Goal: Task Accomplishment & Management: Complete application form

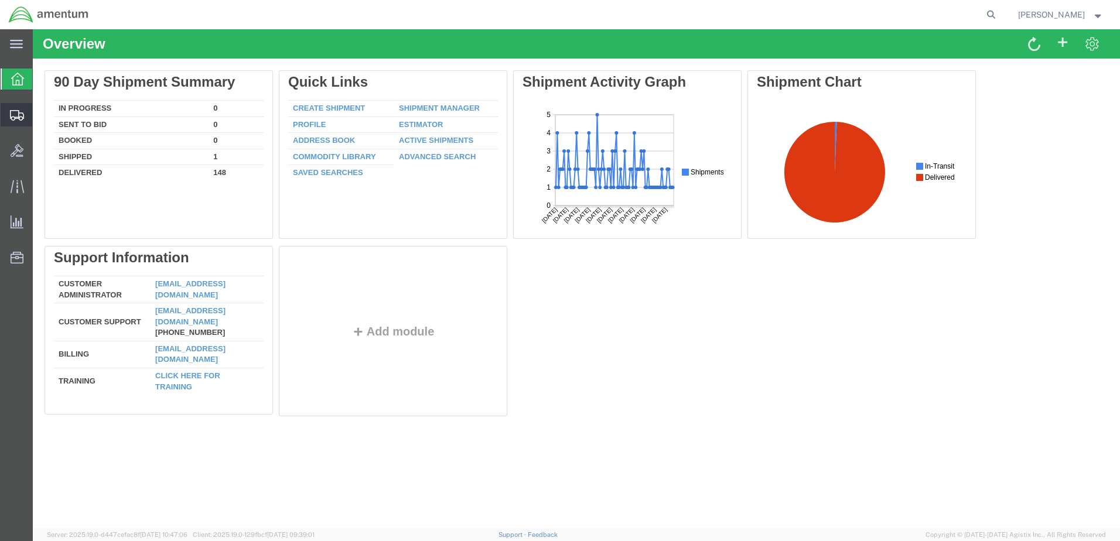
click at [0, 0] on span "Create Shipment" at bounding box center [0, 0] width 0 height 0
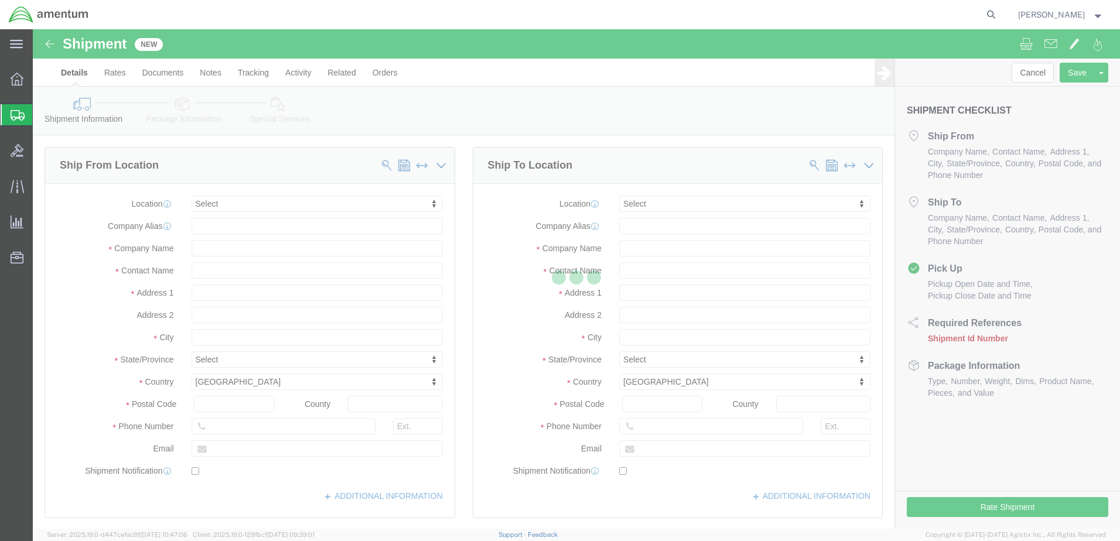
select select
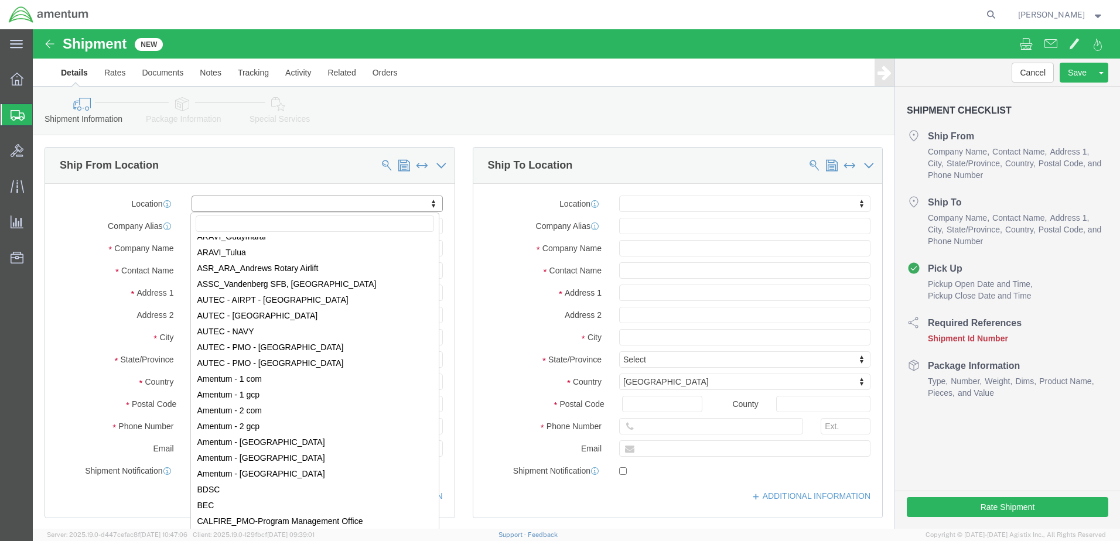
scroll to position [2110, 0]
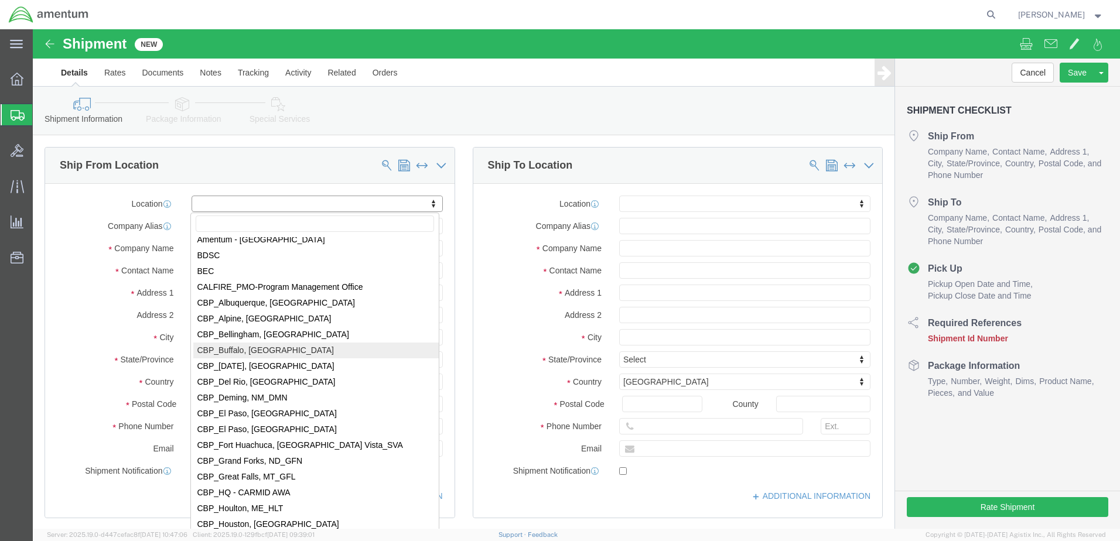
select select "49919"
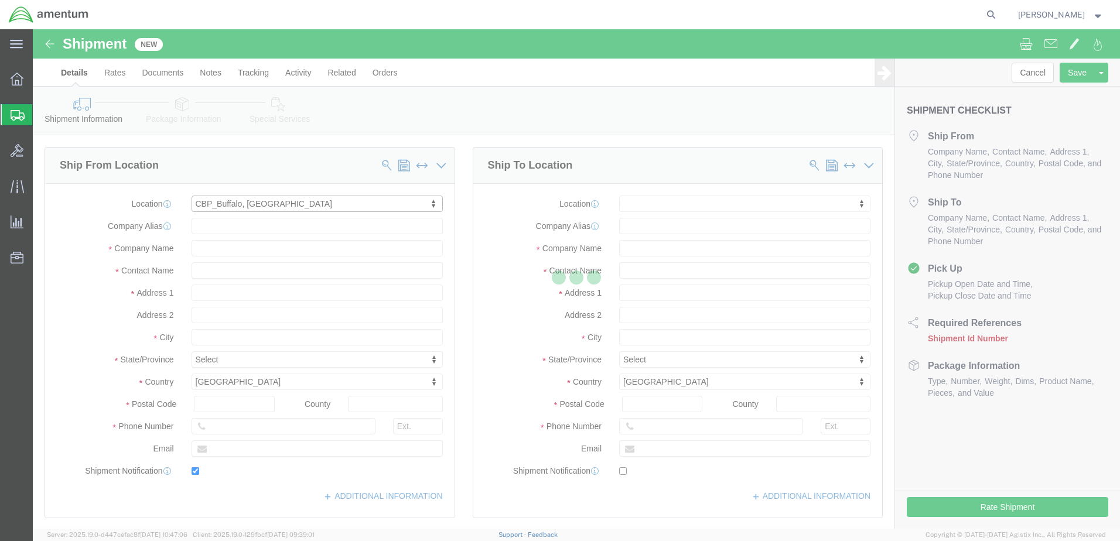
type input "[STREET_ADDRESS]"
type input "14304-1617"
type input "[PHONE_NUMBER]"
type input "[PERSON_NAME][EMAIL_ADDRESS][PERSON_NAME][DOMAIN_NAME]"
checkbox input "true"
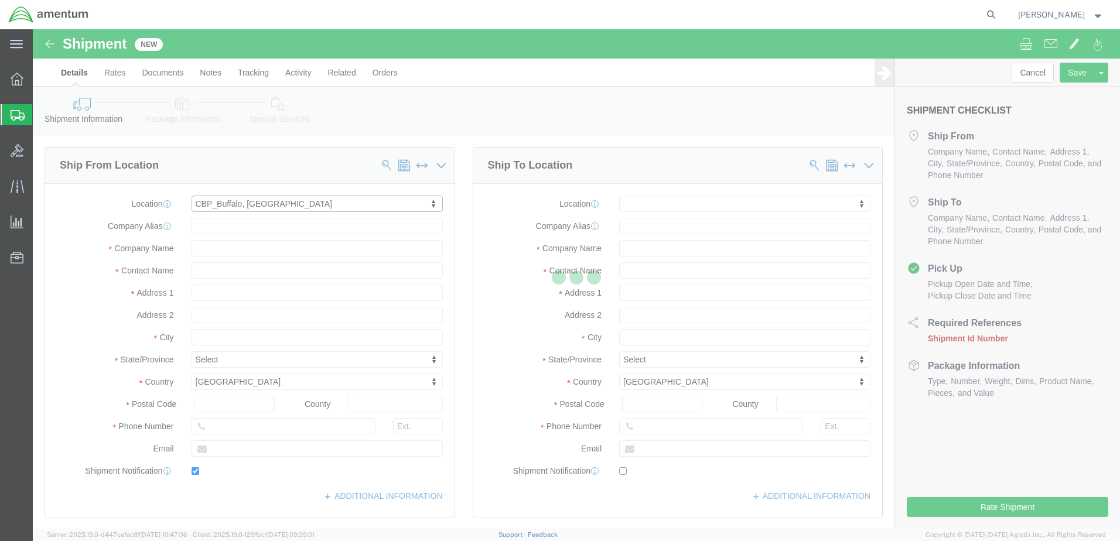
type input "Amentum Services, Inc"
type input "[PERSON_NAME]"
type input "[GEOGRAPHIC_DATA]"
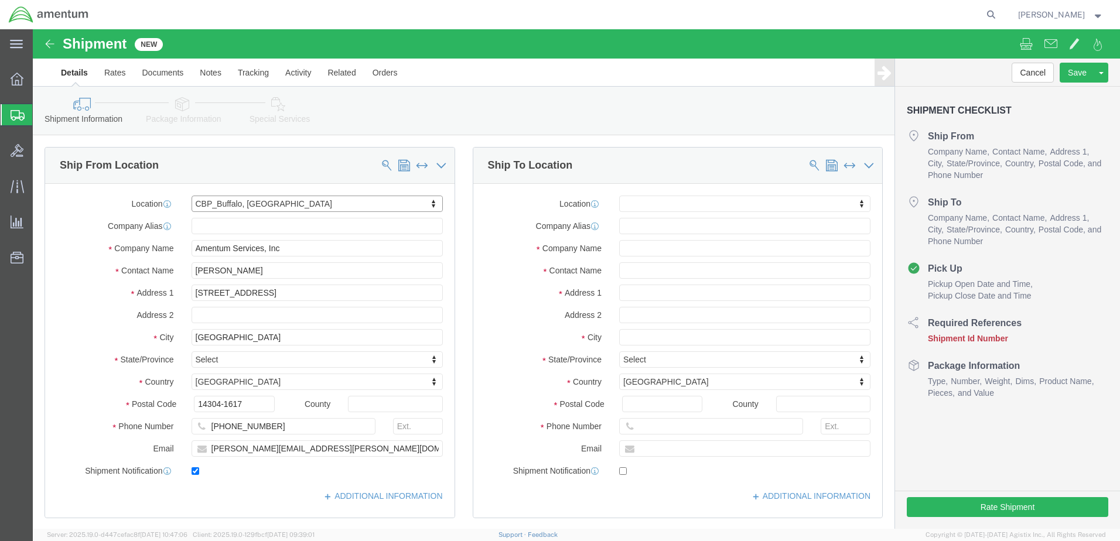
select select "NY"
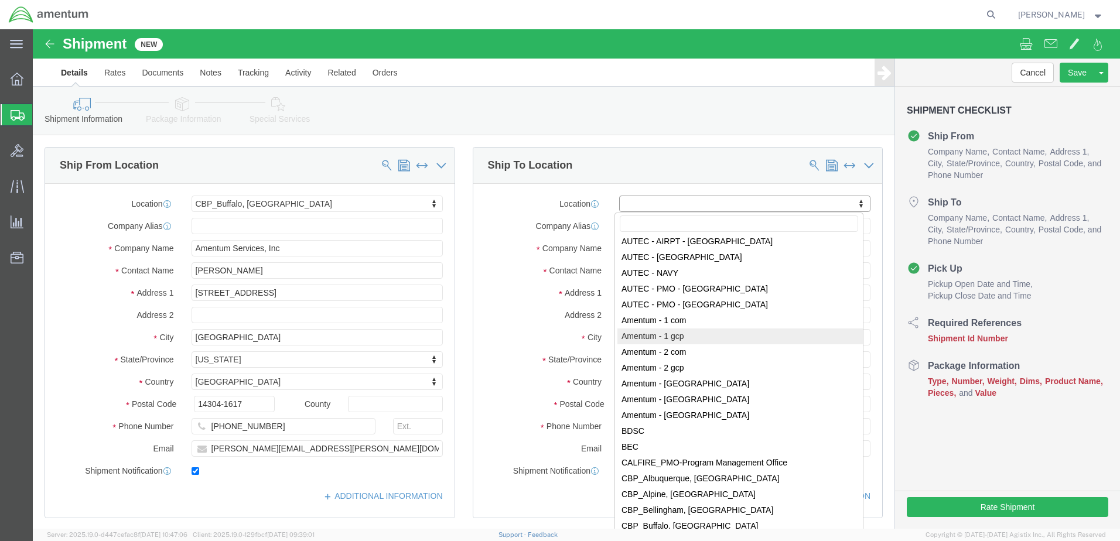
scroll to position [2227, 0]
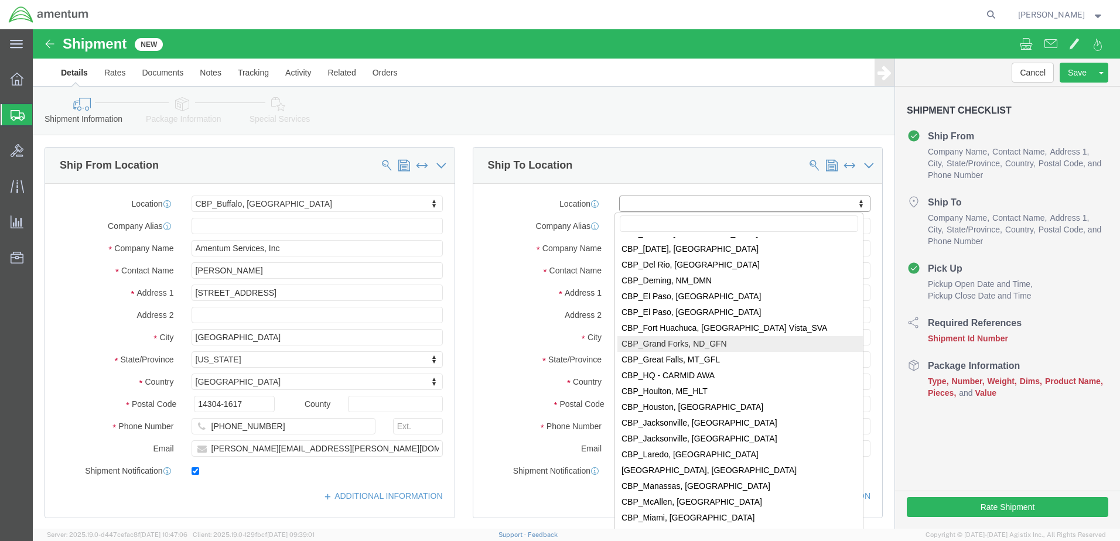
select select "49926"
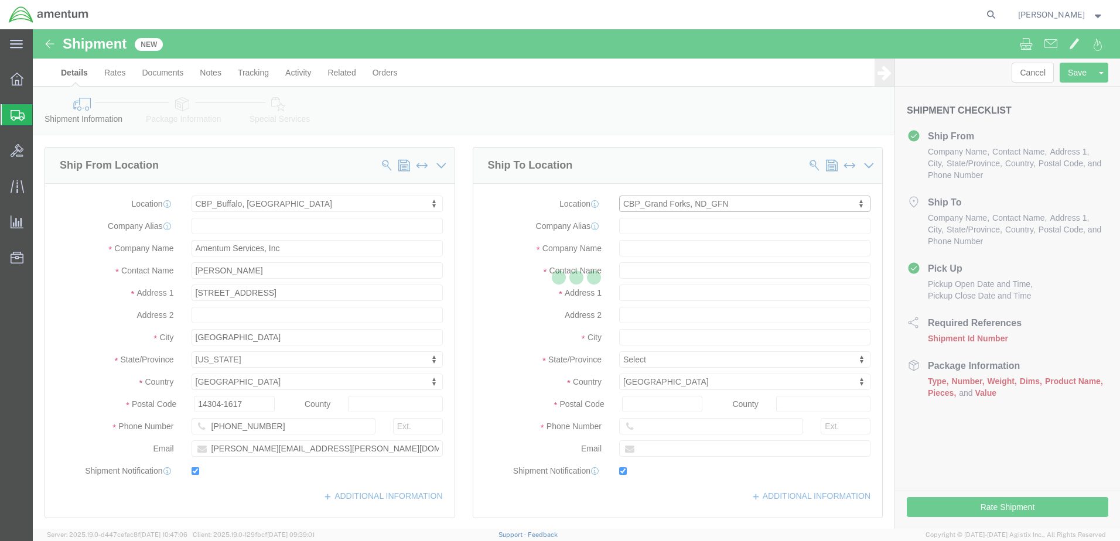
type input "[STREET_ADDRESS]"
type input "bldg. 629, [GEOGRAPHIC_DATA]"
type input "58205"
type input "[PHONE_NUMBER]"
type input "[PERSON_NAME][EMAIL_ADDRESS][PERSON_NAME][DOMAIN_NAME]"
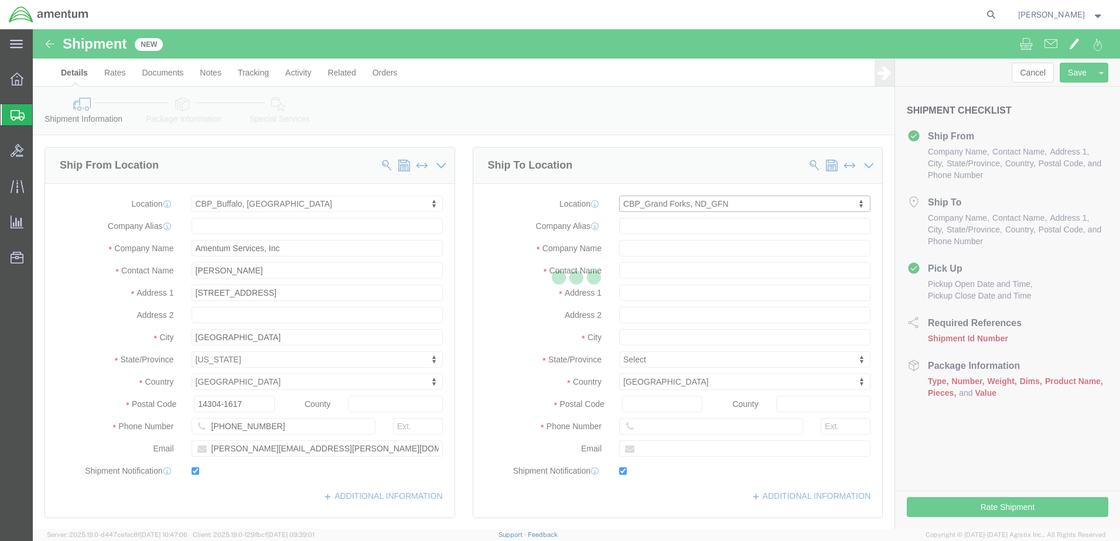
checkbox input "true"
type input "Amentum Services, Inc"
type input "[PERSON_NAME]"
type input "[GEOGRAPHIC_DATA]"
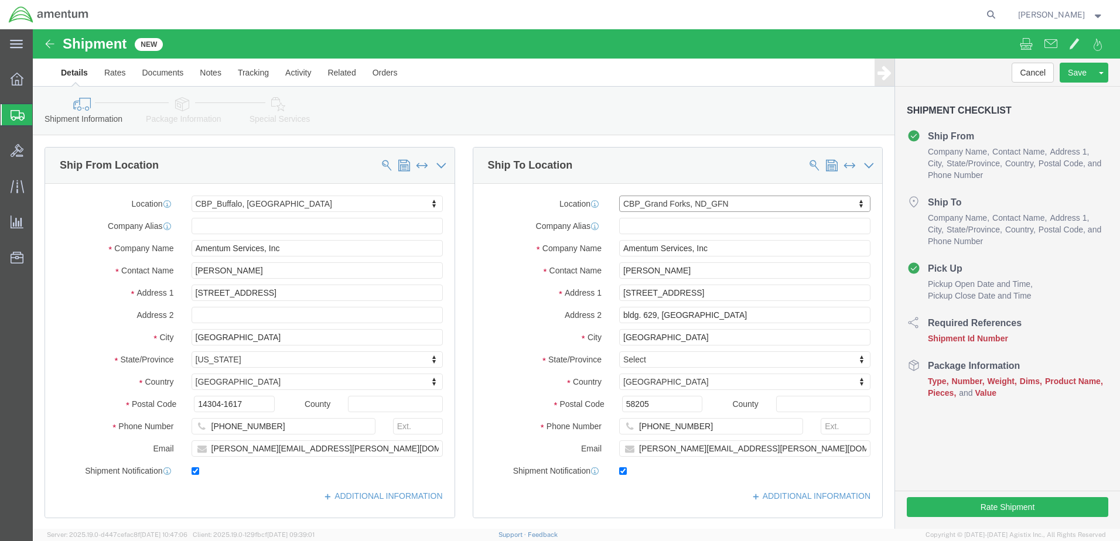
select select "ND"
drag, startPoint x: 635, startPoint y: 240, endPoint x: 575, endPoint y: 241, distance: 59.8
click div "[PERSON_NAME]"
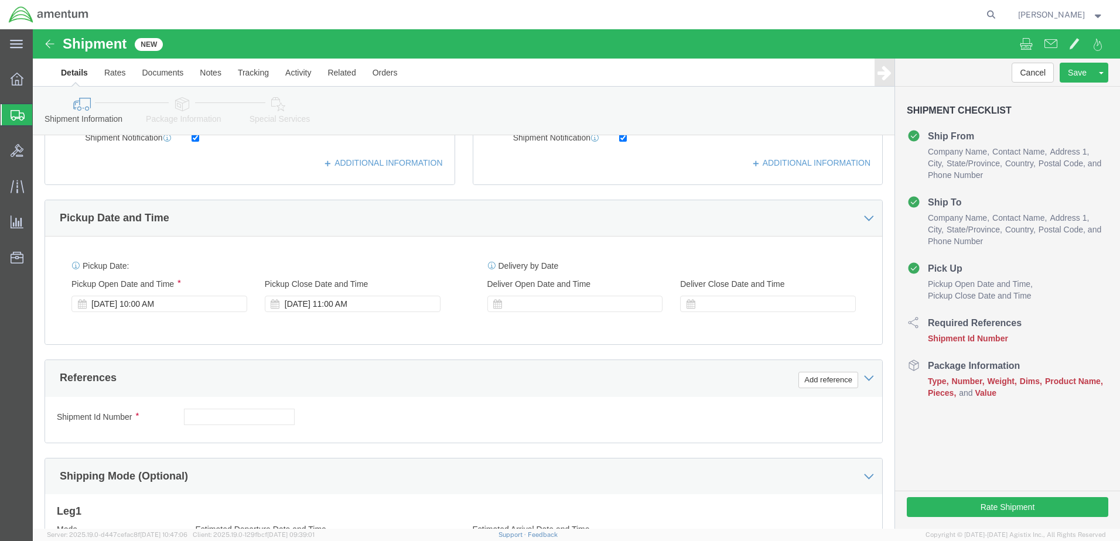
scroll to position [352, 0]
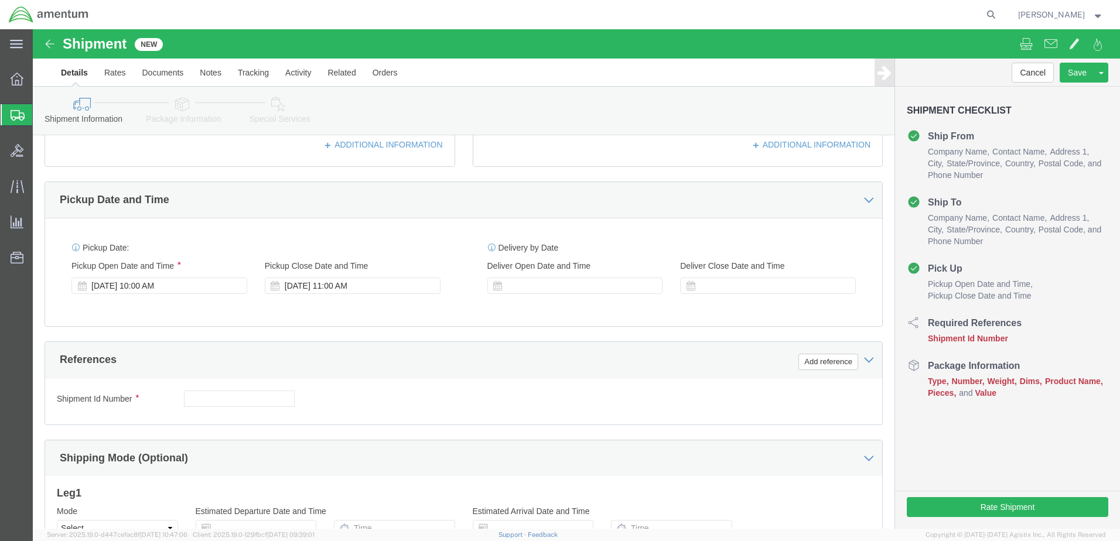
type input "[PERSON_NAME]"
click input "text"
type input "5"
click button "Add reference"
click select "Select Account Type Activity ID Airline Appointment Number ASN Batch Request # …"
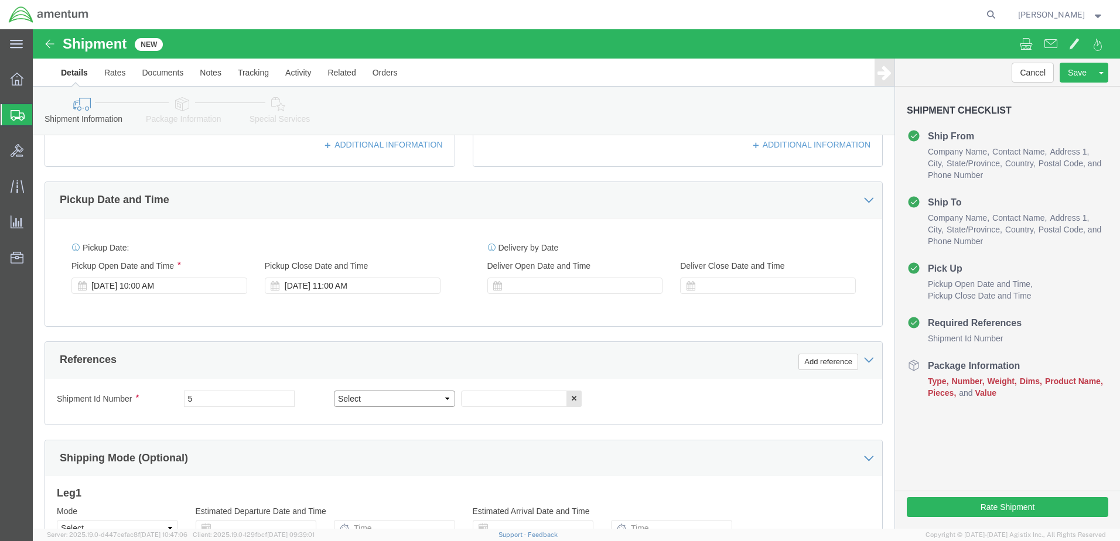
select select "DEPT"
click select "Select Account Type Activity ID Airline Appointment Number ASN Batch Request # …"
click button "Add reference"
click select "Select Account Type Activity ID Airline Appointment Number ASN Batch Request # …"
select select "CUSTREF"
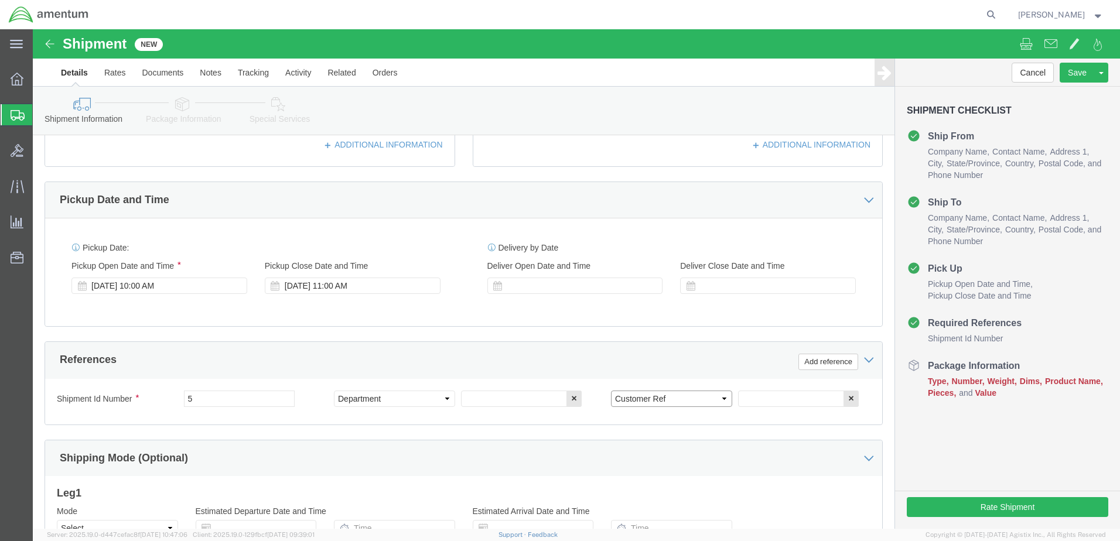
click select "Select Account Type Activity ID Airline Appointment Number ASN Batch Request # …"
click button "Add reference"
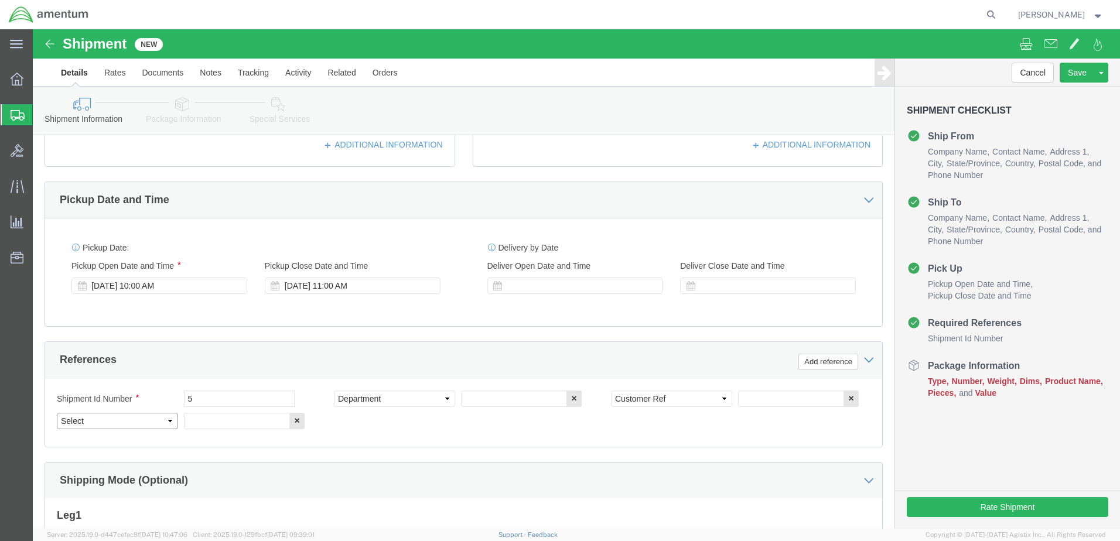
click select "Select Account Type Activity ID Airline Appointment Number ASN Batch Request # …"
select select "PROJNUM"
click select "Select Account Type Activity ID Airline Appointment Number ASN Batch Request # …"
click input "text"
type input "Amentum / CBP"
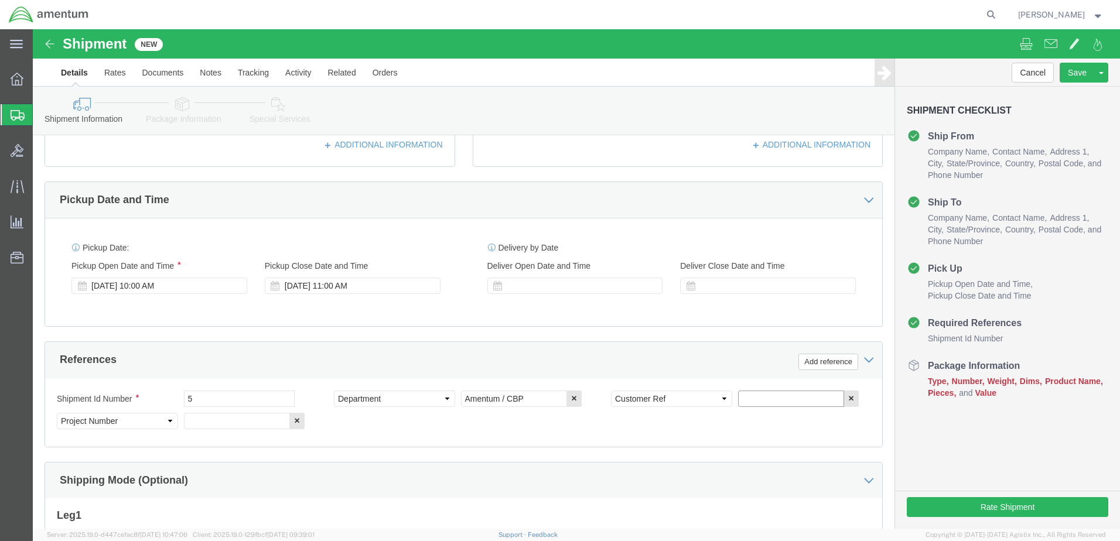
click input "text"
type input "Tools"
click input "text"
paste input "6118.01.03.2219.000.BUN.0000"
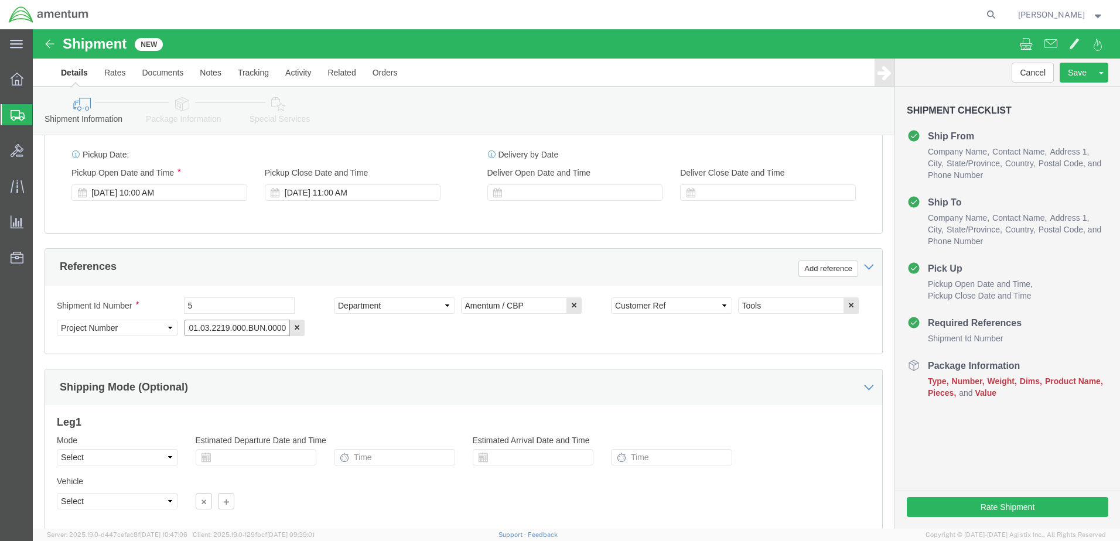
scroll to position [529, 0]
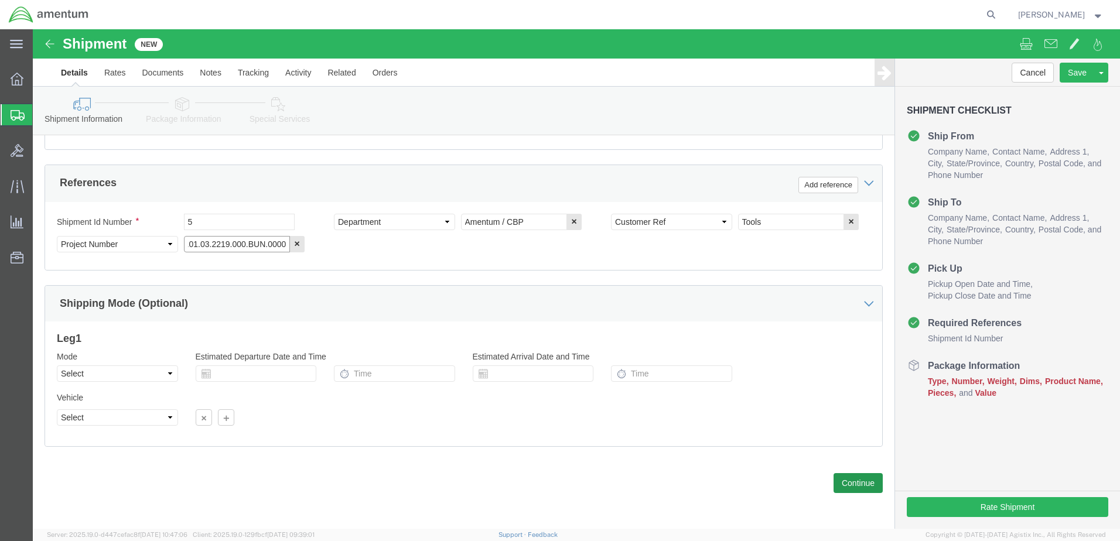
type input "6118.01.03.2219.000.BUN.0000"
click button "Continue"
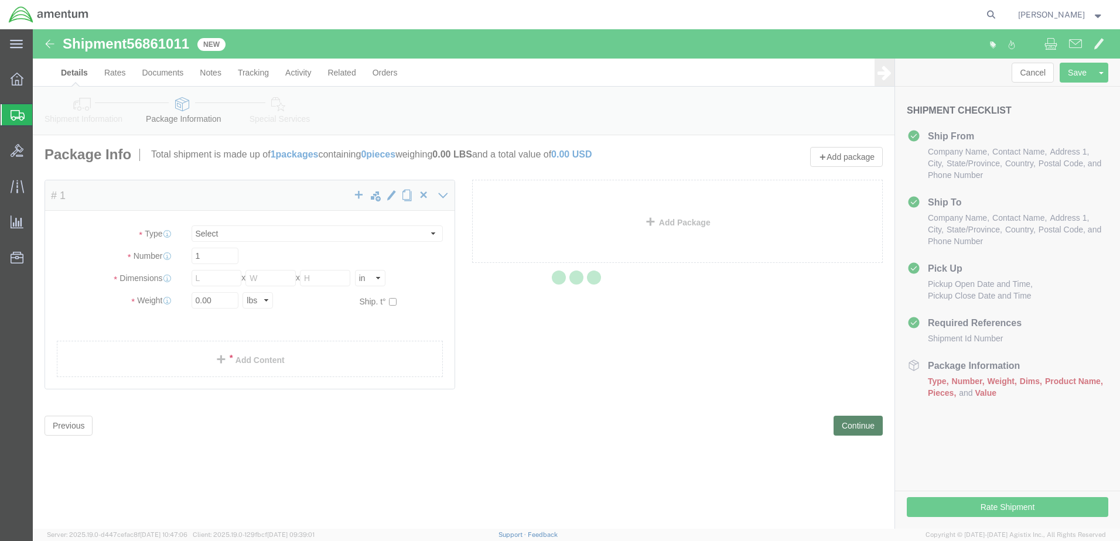
select select "CBOX"
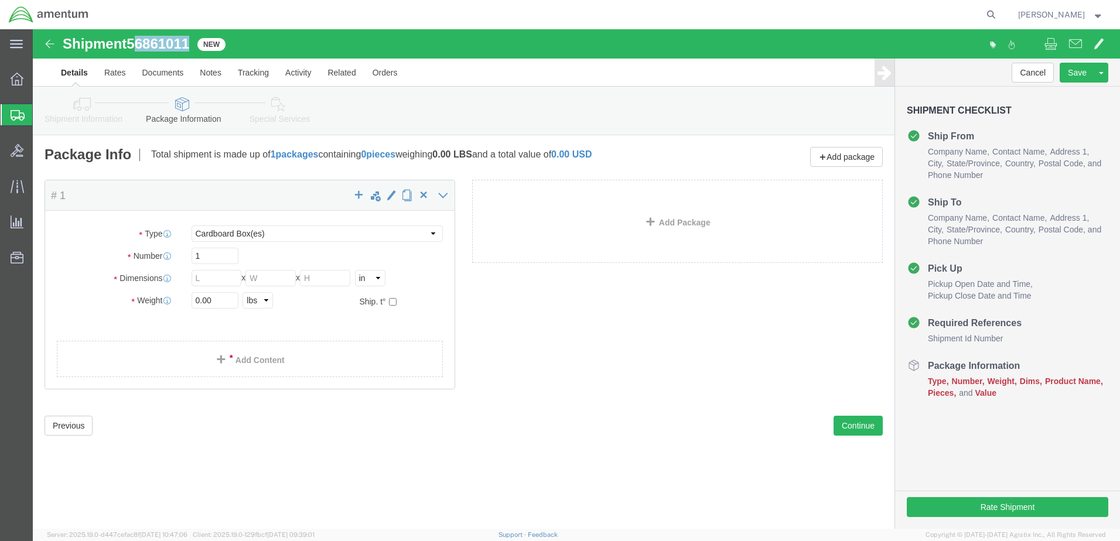
drag, startPoint x: 105, startPoint y: 11, endPoint x: 156, endPoint y: 14, distance: 51.1
click span "56861011"
copy span "6861011"
click button "Previous"
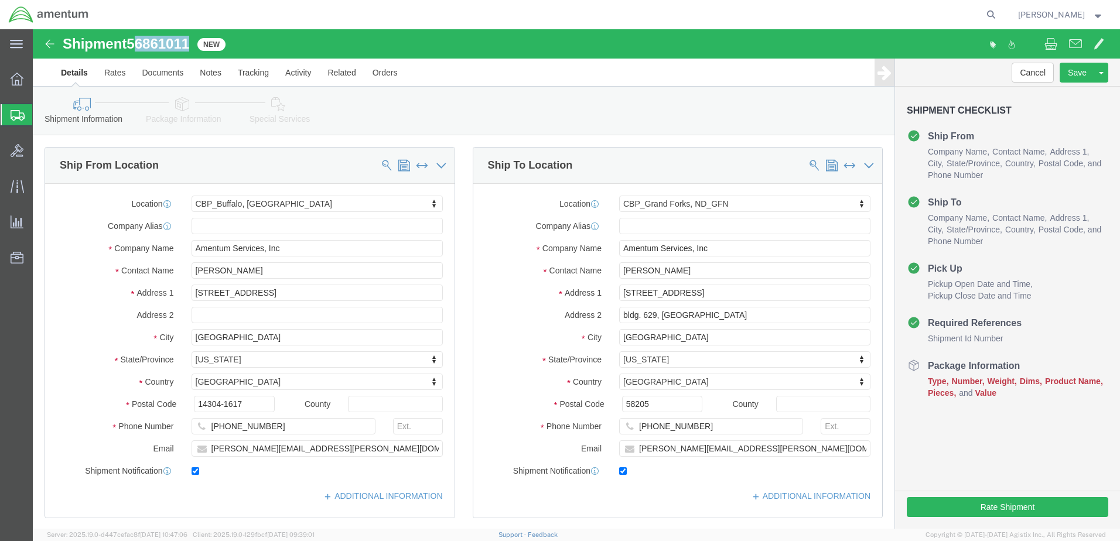
scroll to position [293, 0]
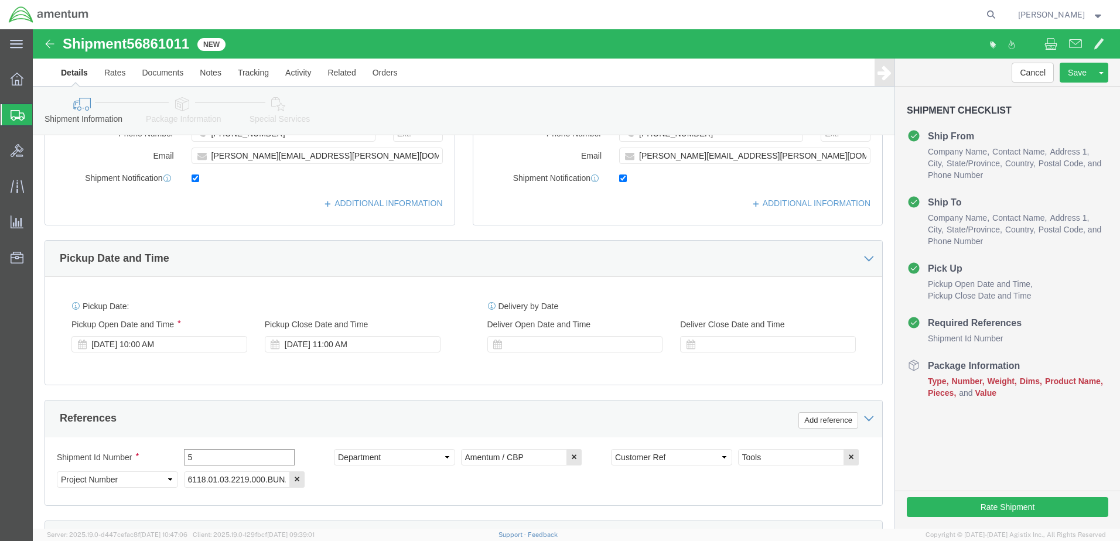
click input "5"
paste input "6861011"
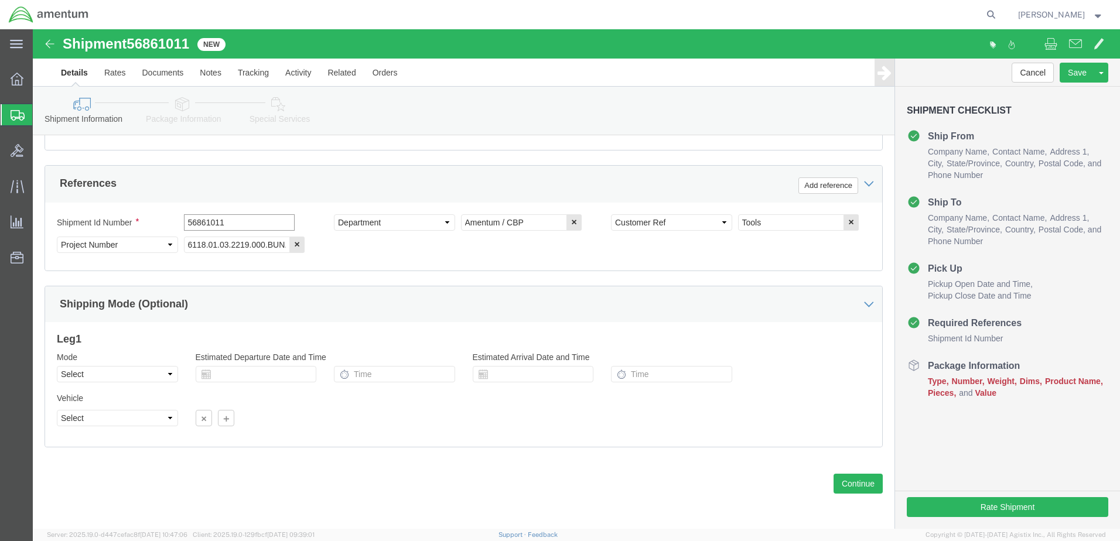
scroll to position [529, 0]
type input "56861011"
click button "Continue"
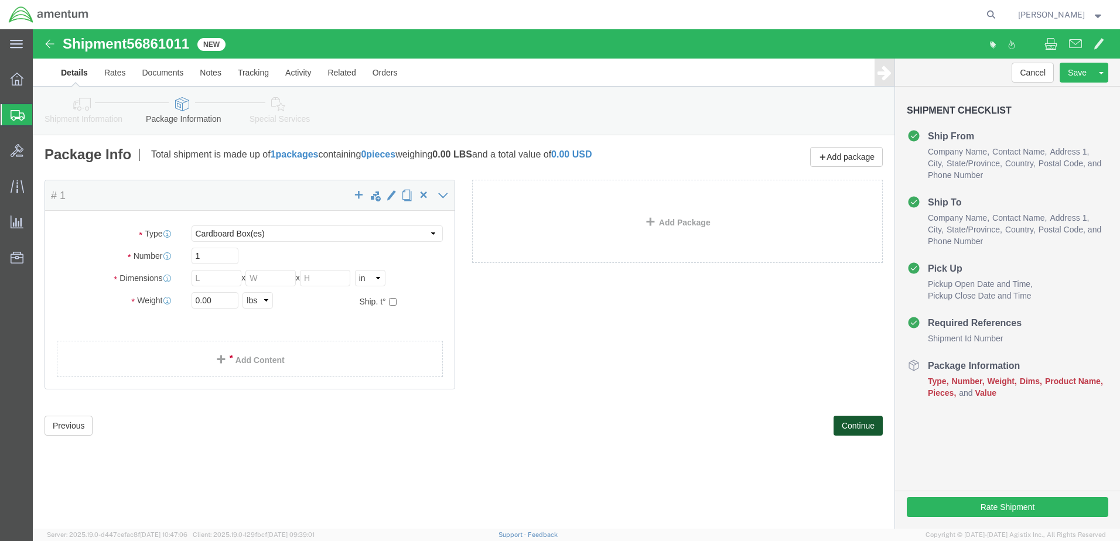
scroll to position [0, 0]
click select "Select BCK Boxes Bale(s) Basket(s) Bolt(s) Bottle(s) Buckets Bulk Bundle(s) Can…"
select select "YRPK"
click select "Select BCK Boxes Bale(s) Basket(s) Bolt(s) Bottle(s) Buckets Bulk Bundle(s) Can…"
click input "text"
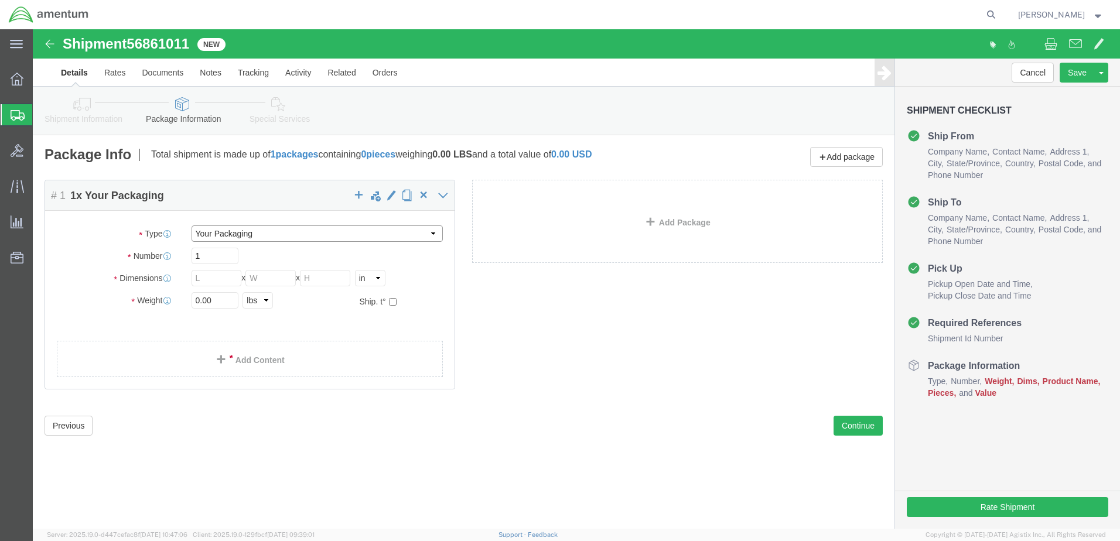
click select "Select BCK Boxes Bale(s) Basket(s) Bolt(s) Bottle(s) Buckets Bulk Bundle(s) Can…"
click input "text"
type input "23"
type input "14"
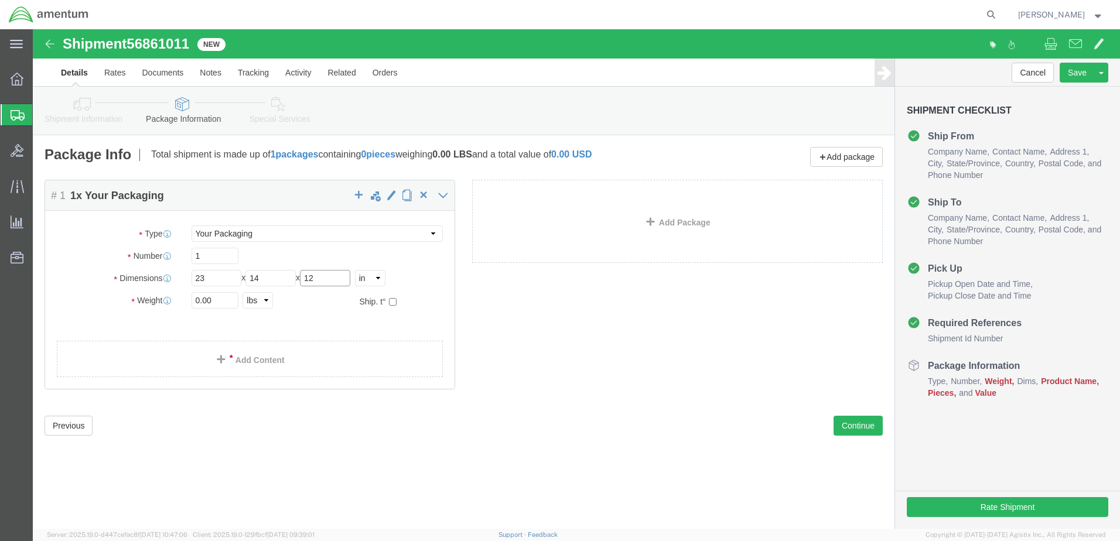
type input "12"
drag, startPoint x: 188, startPoint y: 274, endPoint x: 159, endPoint y: 273, distance: 29.3
click input "0.00"
type input "30.0"
click link "Add Content"
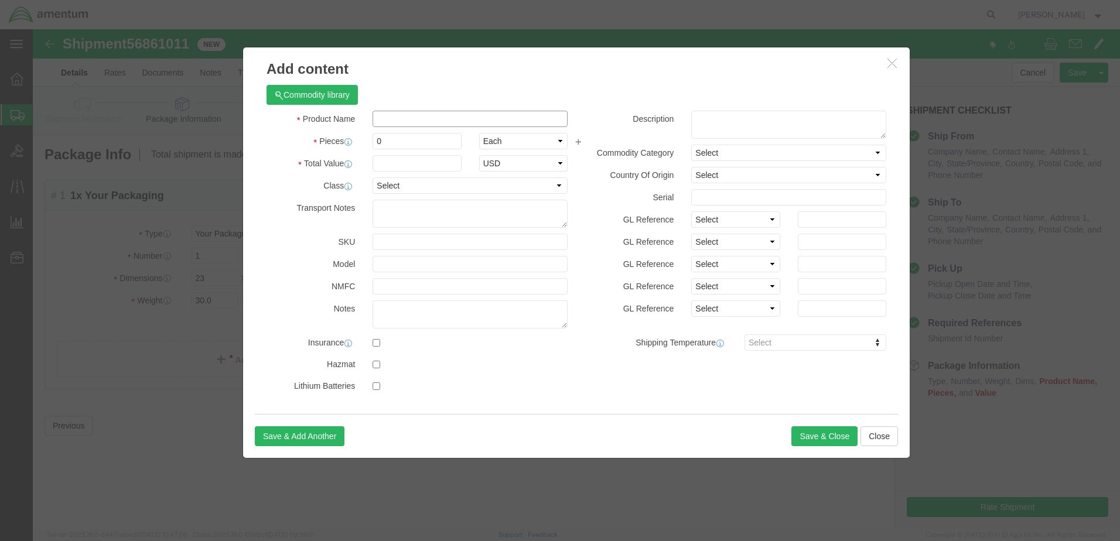
click input "text"
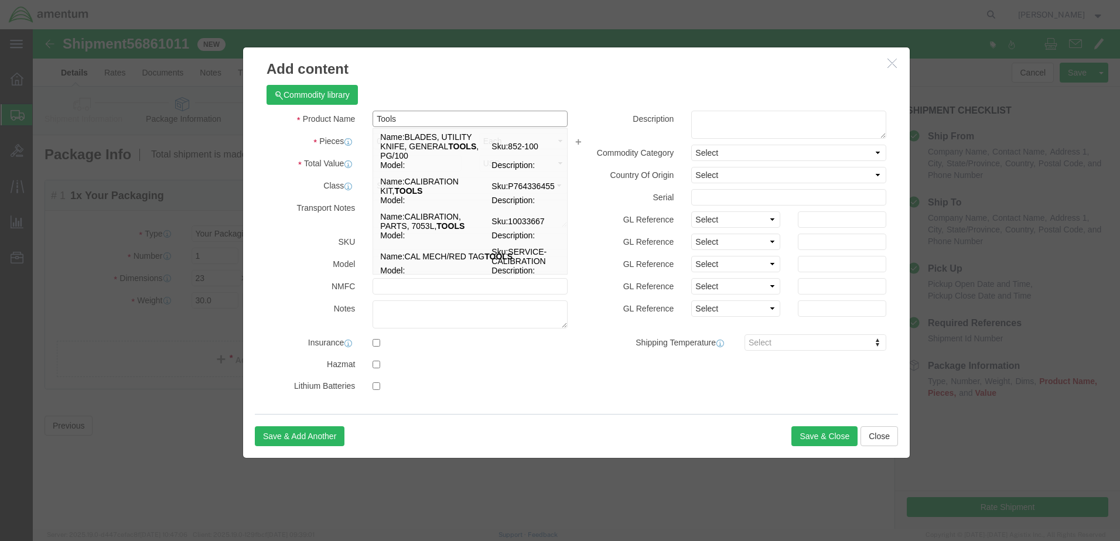
type input "Tools"
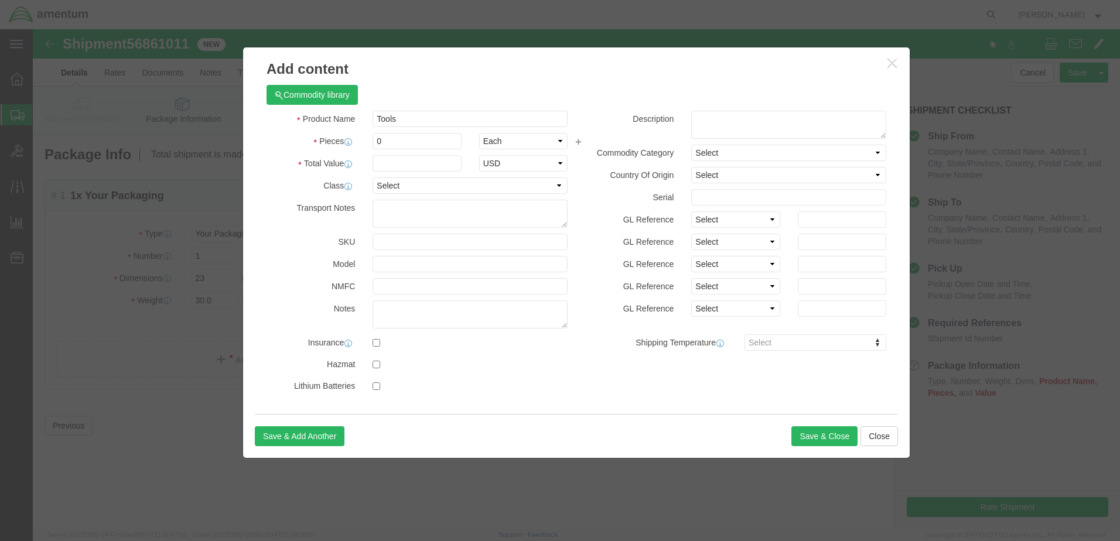
click div "Commodity library"
drag, startPoint x: 374, startPoint y: 117, endPoint x: 334, endPoint y: 112, distance: 40.8
click div "0"
type input "1"
click input "text"
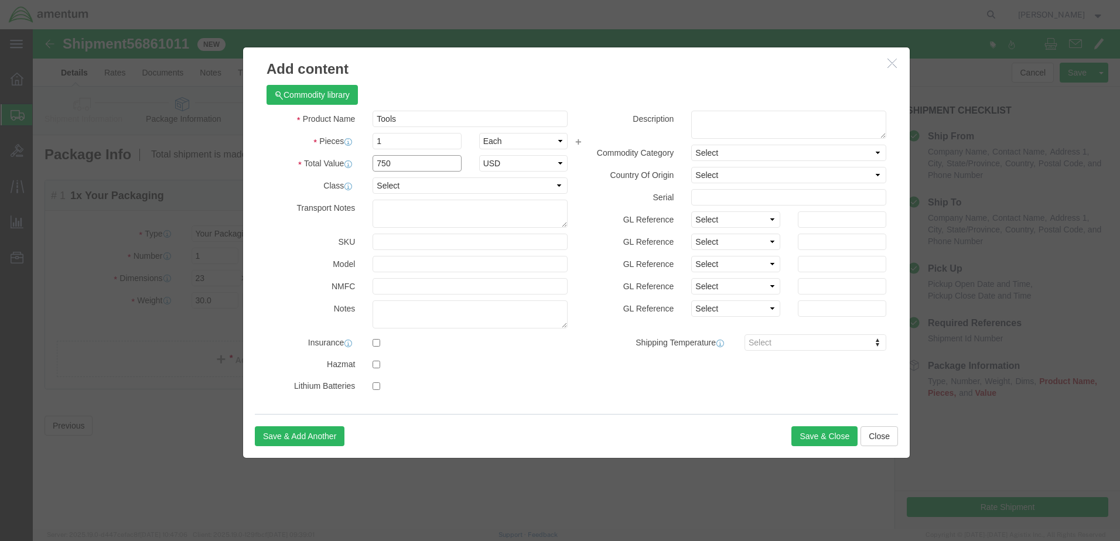
type input "750"
click label "Class"
click button "Save & Close"
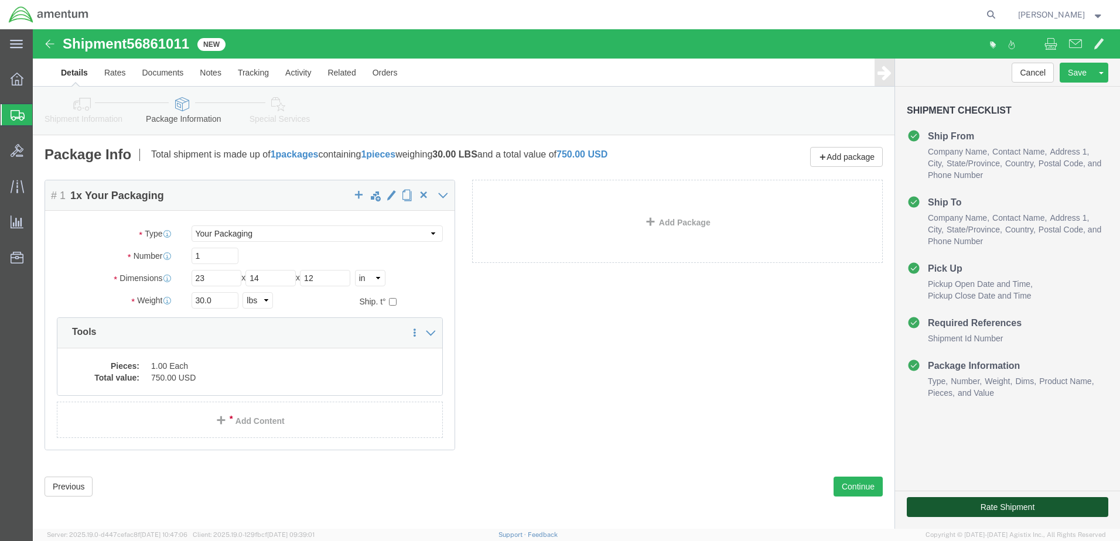
click button "Rate Shipment"
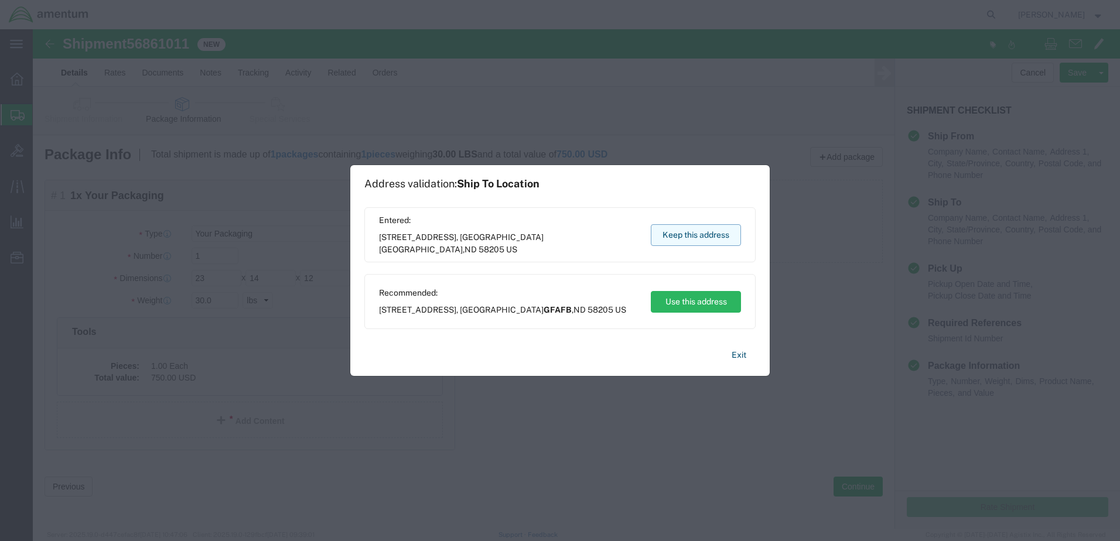
click at [703, 239] on button "Keep this address" at bounding box center [696, 235] width 90 height 22
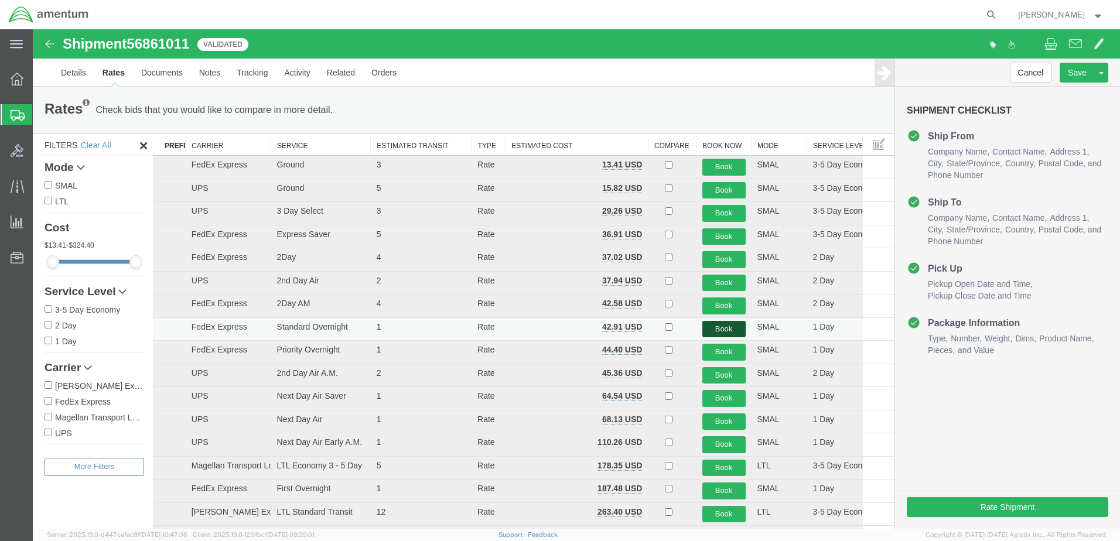
click at [724, 329] on button "Book" at bounding box center [724, 329] width 43 height 17
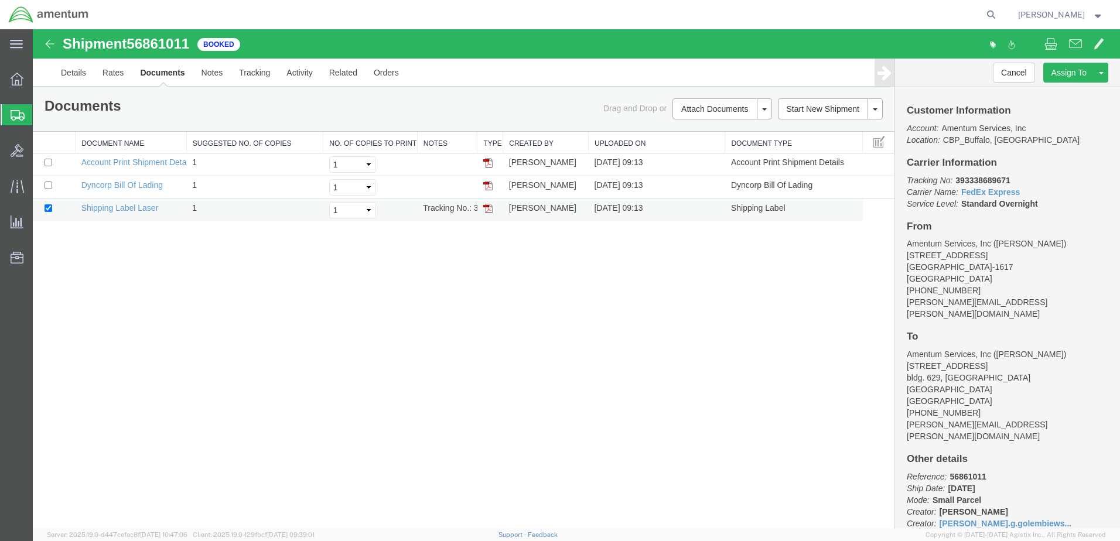
click at [490, 209] on img at bounding box center [487, 208] width 9 height 9
click at [487, 187] on img at bounding box center [487, 185] width 9 height 9
